Goal: Communication & Community: Answer question/provide support

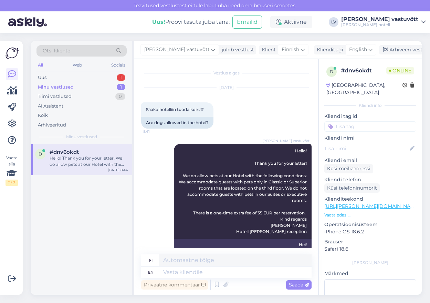
scroll to position [91, 0]
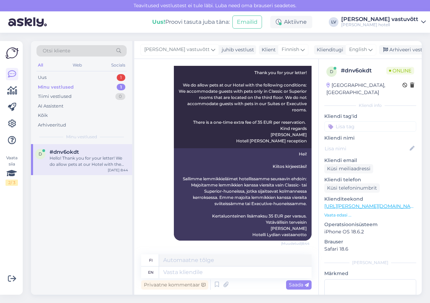
click at [76, 170] on div "d #dnv6okdt Hello! Thank you for your letter! We do allow pets at our Hotel wit…" at bounding box center [81, 159] width 101 height 31
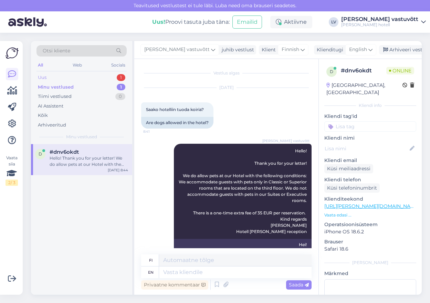
click at [84, 75] on div "Uus 1" at bounding box center [82, 78] width 90 height 10
click at [89, 165] on div "Tere! Täname, et meiega ühendust võtsite. Vastame esimesel võimalusel. Laudu on…" at bounding box center [89, 161] width 79 height 12
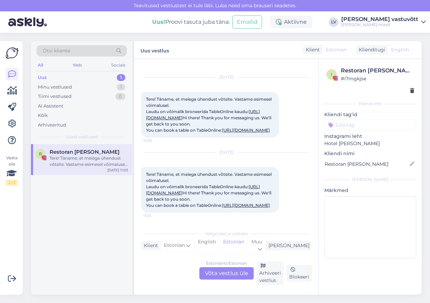
scroll to position [48, 0]
click at [84, 77] on div "Uus 1" at bounding box center [82, 78] width 90 height 10
click at [84, 90] on div "Minu vestlused 1" at bounding box center [82, 87] width 90 height 10
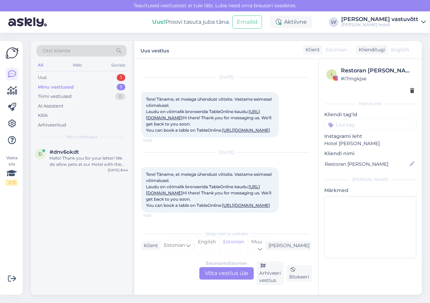
click at [9, 53] on img at bounding box center [12, 53] width 13 height 13
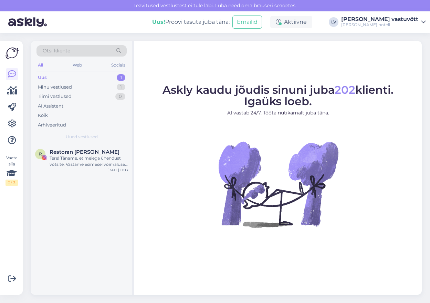
click at [73, 76] on div "Uus 1" at bounding box center [82, 78] width 90 height 10
click at [67, 167] on div "Tere! Täname, et meiega ühendust võtsite. Vastame esimesel võimalusel. Laudu on…" at bounding box center [89, 161] width 79 height 12
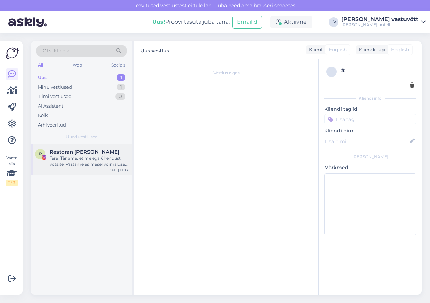
scroll to position [48, 0]
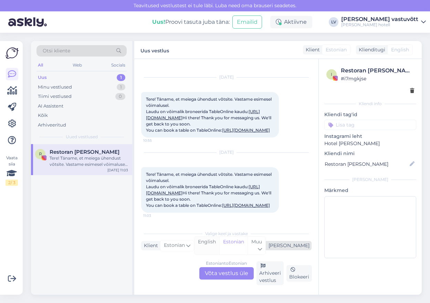
click at [219, 246] on div "English" at bounding box center [207, 246] width 25 height 18
click at [248, 248] on div "Estonian" at bounding box center [233, 246] width 28 height 18
click at [150, 248] on div "Klient" at bounding box center [149, 245] width 17 height 7
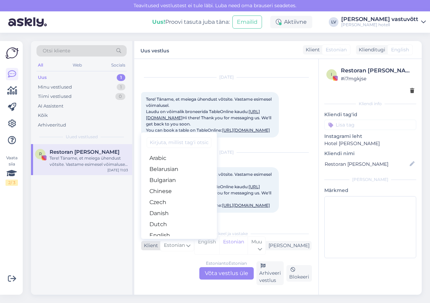
click at [150, 248] on div "Klient" at bounding box center [149, 245] width 17 height 7
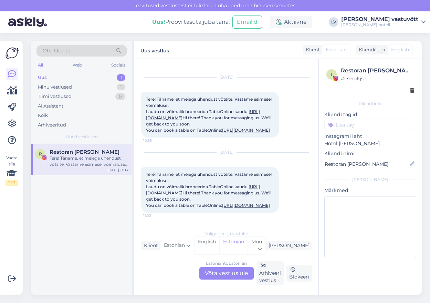
click at [156, 277] on div "Estonian to Estonian Võta vestlus üle Arhiveeri vestlus Blokeeri" at bounding box center [226, 273] width 171 height 24
click at [424, 20] on icon at bounding box center [423, 22] width 5 height 6
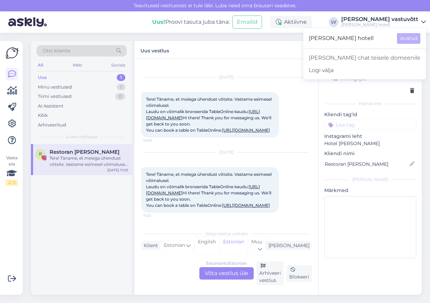
click at [424, 21] on icon at bounding box center [423, 22] width 5 height 6
